Goal: Information Seeking & Learning: Learn about a topic

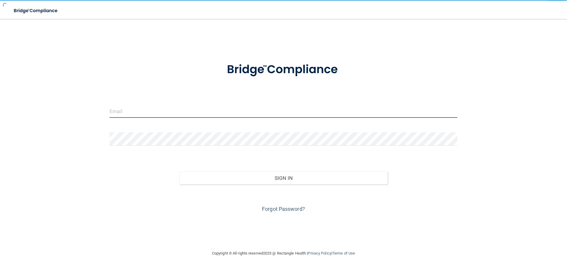
type input "[EMAIL_ADDRESS][DOMAIN_NAME]"
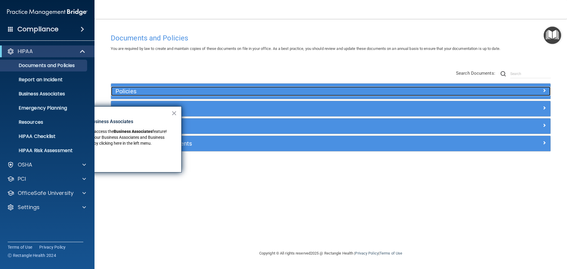
click at [259, 90] on h5 "Policies" at bounding box center [276, 91] width 321 height 7
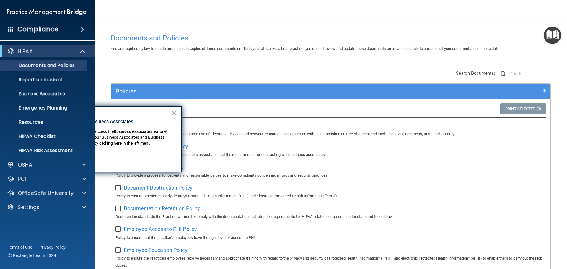
click at [176, 110] on button "×" at bounding box center [174, 112] width 6 height 9
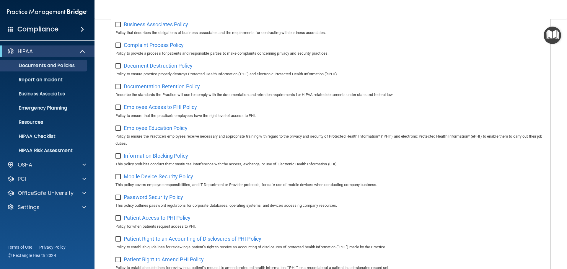
scroll to position [40, 0]
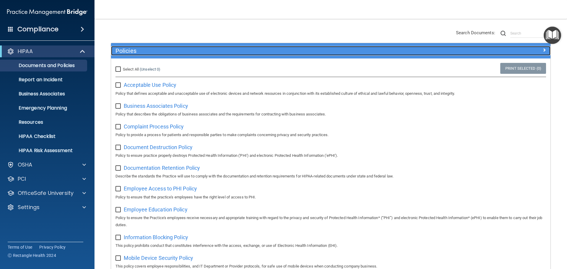
click at [148, 48] on h5 "Policies" at bounding box center [276, 51] width 321 height 7
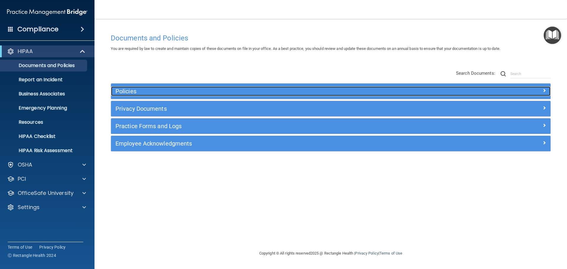
scroll to position [0, 0]
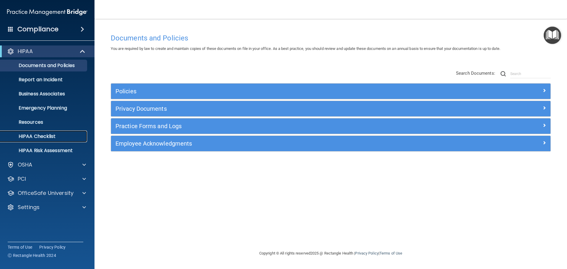
click at [38, 137] on p "HIPAA Checklist" at bounding box center [44, 137] width 81 height 6
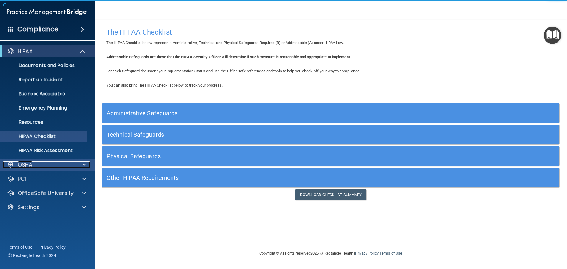
click at [28, 163] on p "OSHA" at bounding box center [25, 164] width 15 height 7
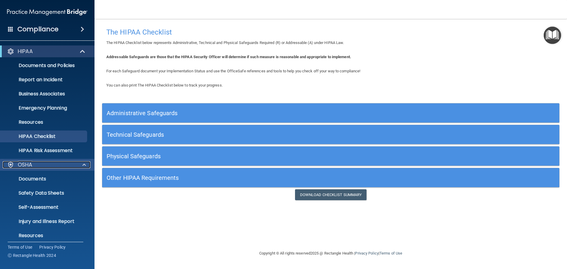
scroll to position [47, 0]
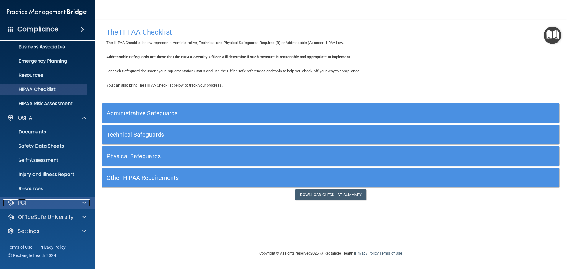
click at [30, 200] on div "PCI" at bounding box center [39, 203] width 73 height 7
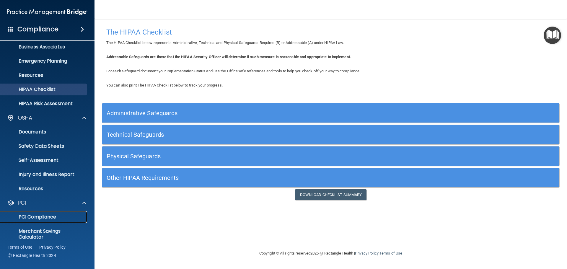
click at [31, 217] on p "PCI Compliance" at bounding box center [44, 217] width 81 height 6
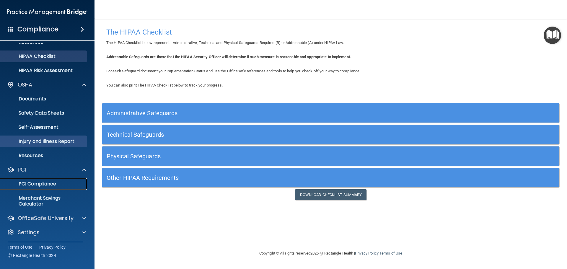
scroll to position [81, 0]
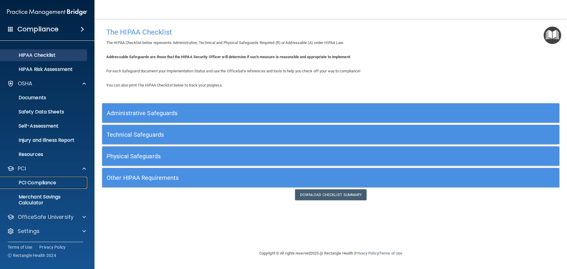
click at [32, 181] on p "PCI Compliance" at bounding box center [44, 183] width 81 height 6
